Goal: Task Accomplishment & Management: Use online tool/utility

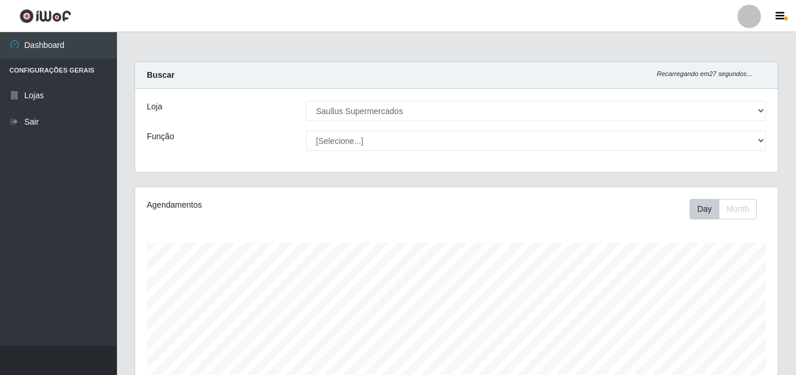
select select "423"
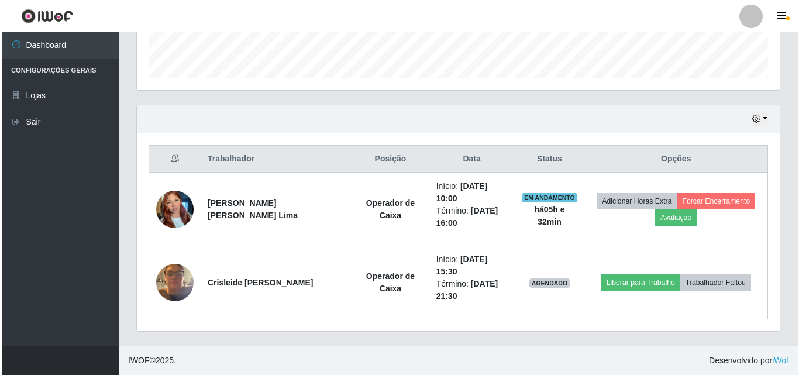
scroll to position [243, 643]
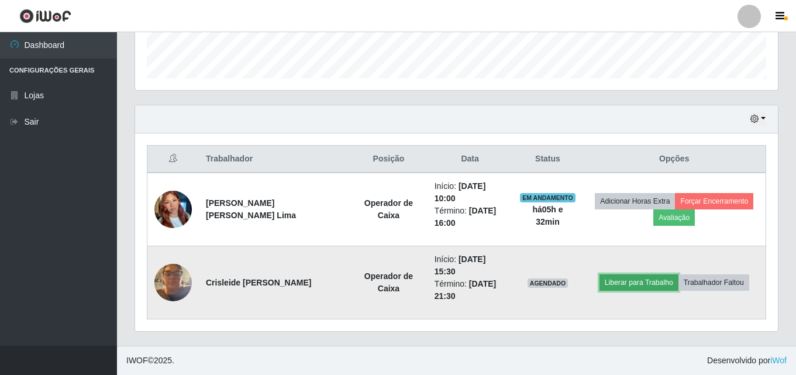
click at [646, 276] on button "Liberar para Trabalho" at bounding box center [638, 282] width 79 height 16
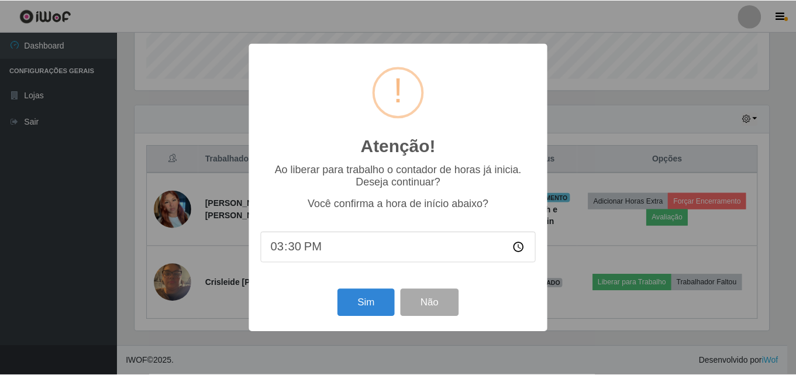
scroll to position [243, 637]
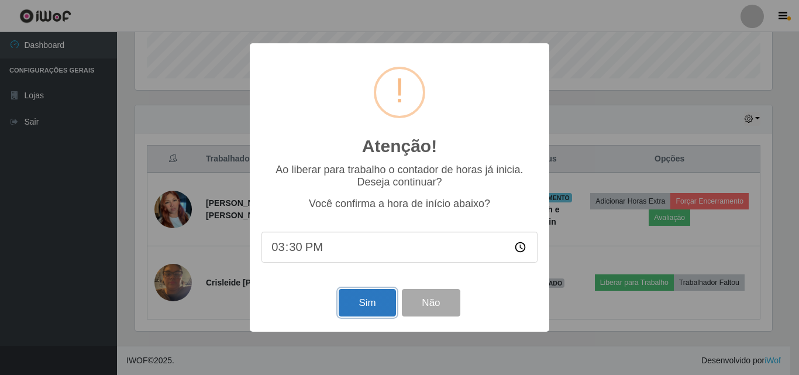
click at [356, 299] on button "Sim" at bounding box center [367, 302] width 57 height 27
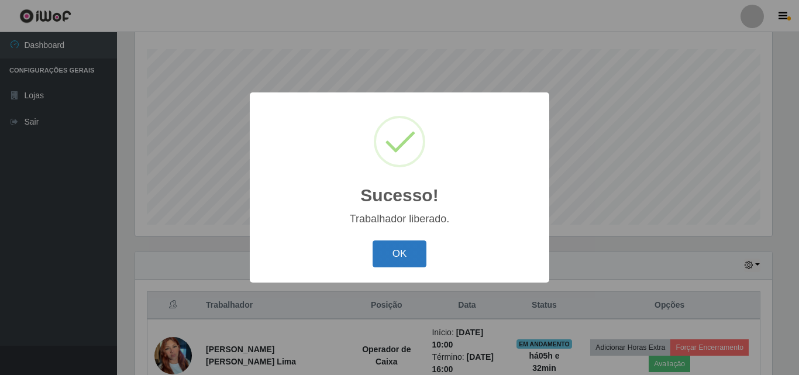
click at [384, 254] on button "OK" at bounding box center [400, 253] width 54 height 27
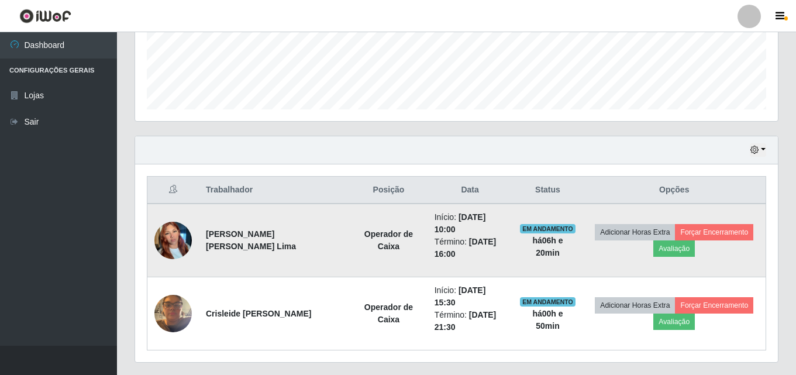
scroll to position [311, 0]
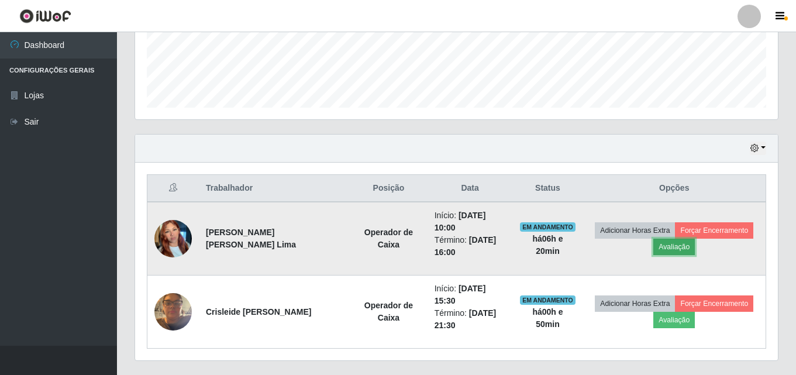
click at [687, 249] on button "Avaliação" at bounding box center [674, 247] width 42 height 16
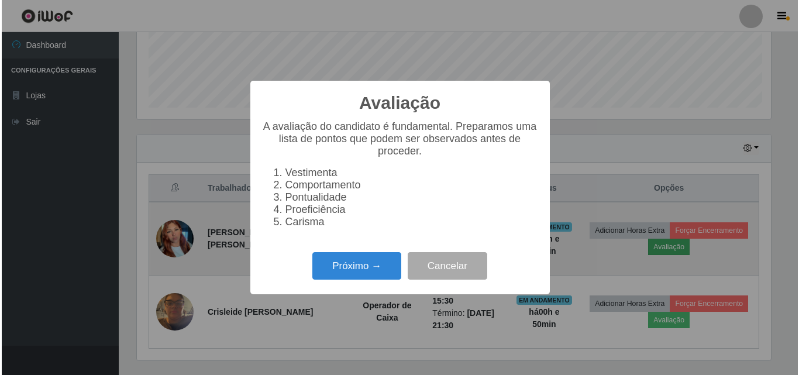
scroll to position [243, 637]
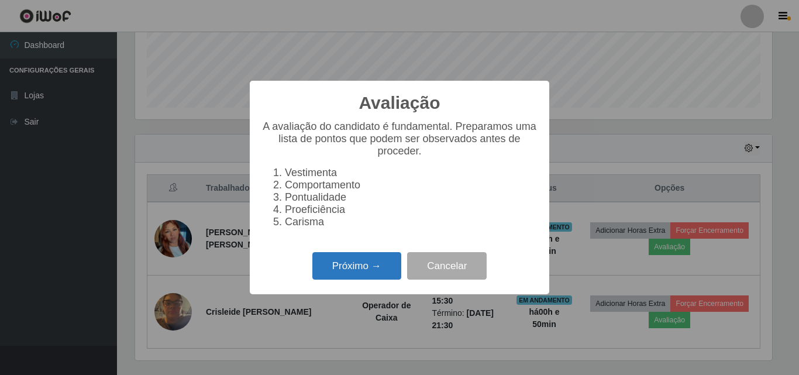
click at [345, 267] on button "Próximo →" at bounding box center [356, 265] width 89 height 27
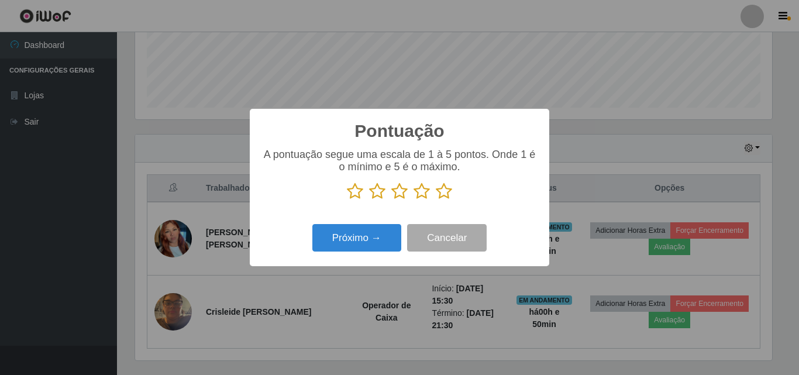
click at [446, 192] on icon at bounding box center [444, 191] width 16 height 18
click at [436, 200] on input "radio" at bounding box center [436, 200] width 0 height 0
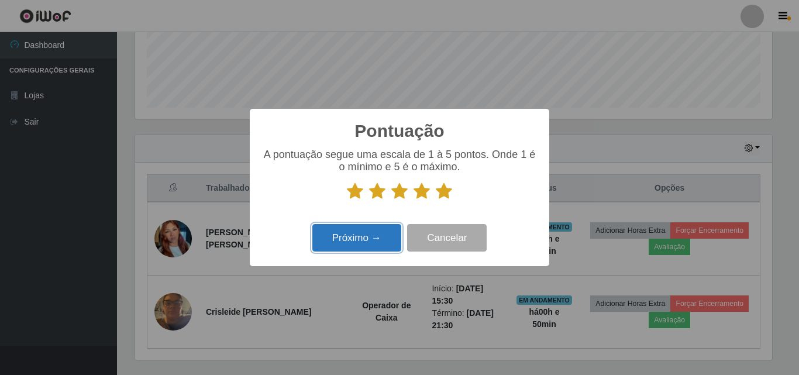
click at [365, 244] on button "Próximo →" at bounding box center [356, 237] width 89 height 27
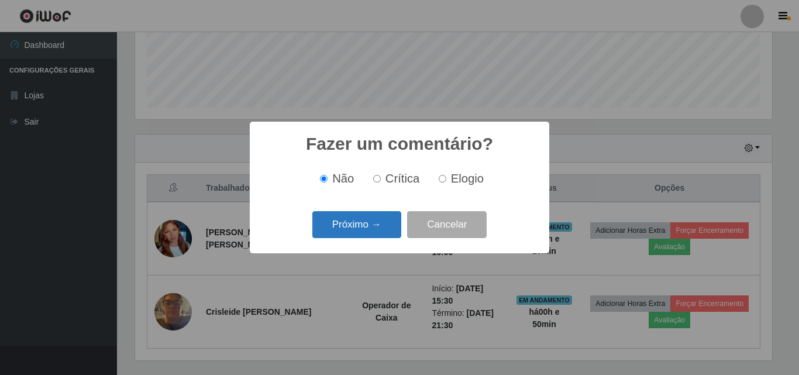
click at [388, 218] on button "Próximo →" at bounding box center [356, 224] width 89 height 27
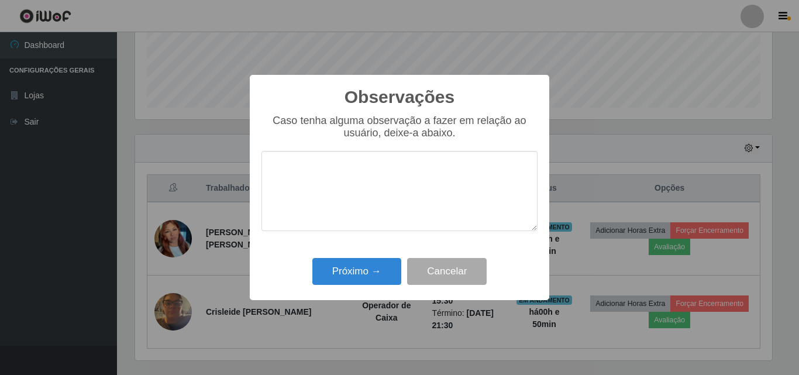
click at [391, 180] on textarea at bounding box center [399, 191] width 276 height 80
type textarea "otima profissional"
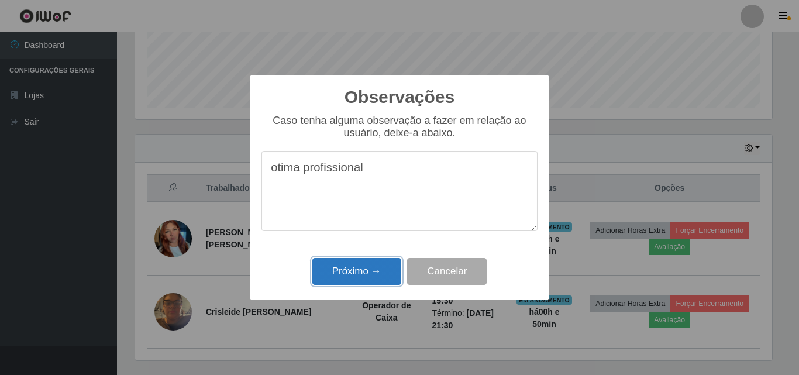
click at [362, 263] on button "Próximo →" at bounding box center [356, 271] width 89 height 27
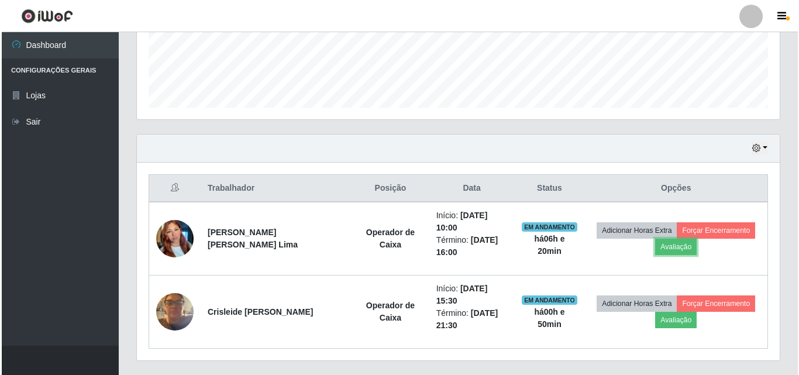
scroll to position [243, 643]
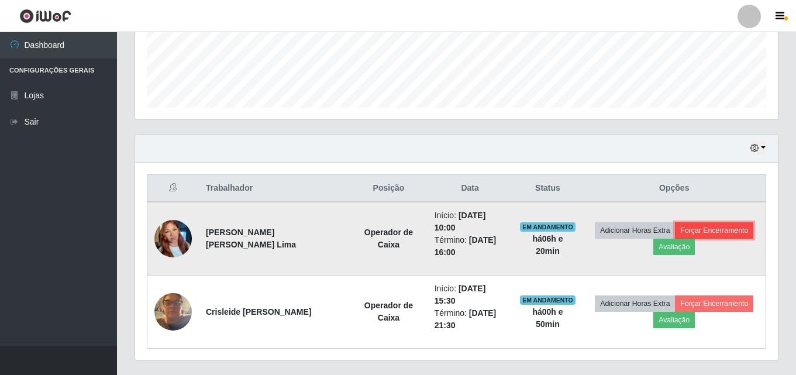
click at [692, 227] on button "Forçar Encerramento" at bounding box center [714, 230] width 78 height 16
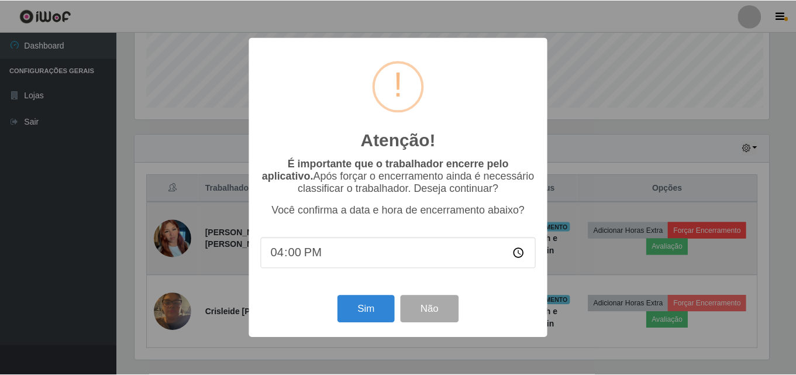
scroll to position [243, 637]
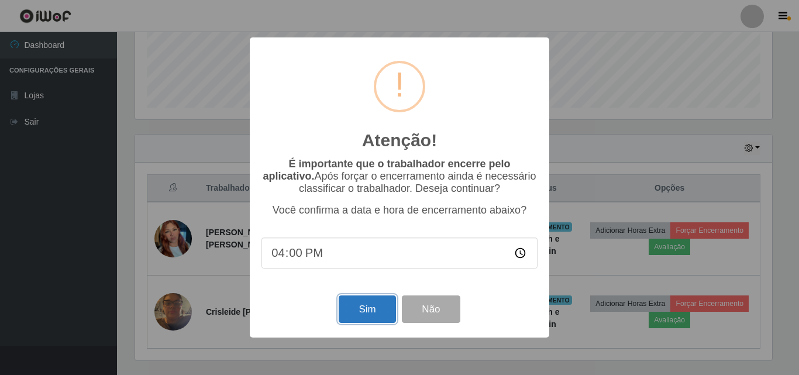
click at [366, 308] on button "Sim" at bounding box center [367, 308] width 57 height 27
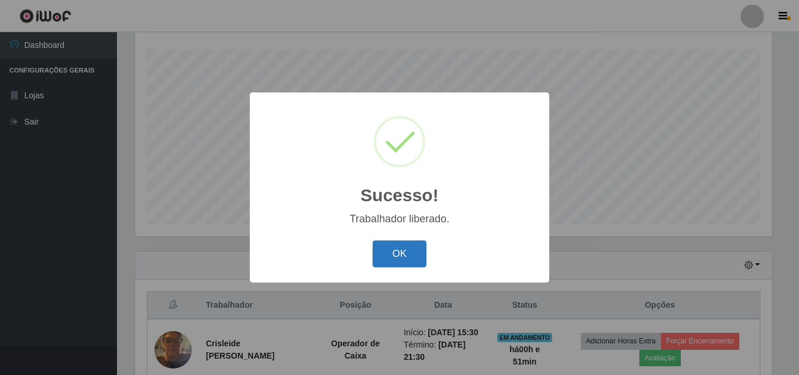
click at [403, 259] on button "OK" at bounding box center [400, 253] width 54 height 27
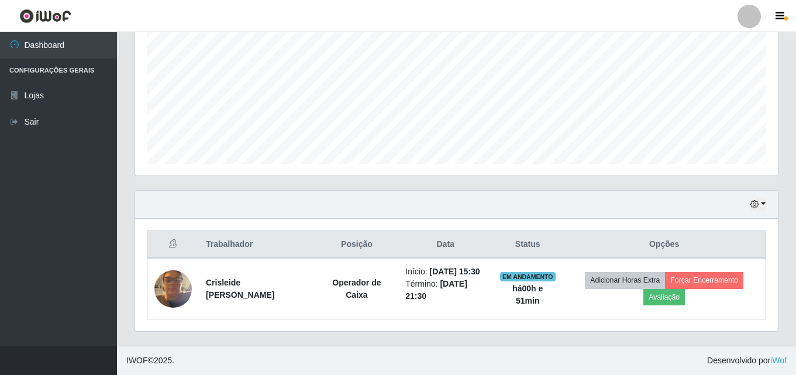
scroll to position [267, 0]
